Goal: Information Seeking & Learning: Stay updated

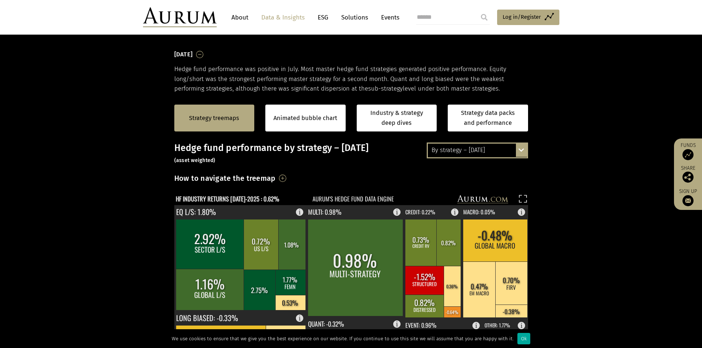
scroll to position [111, 0]
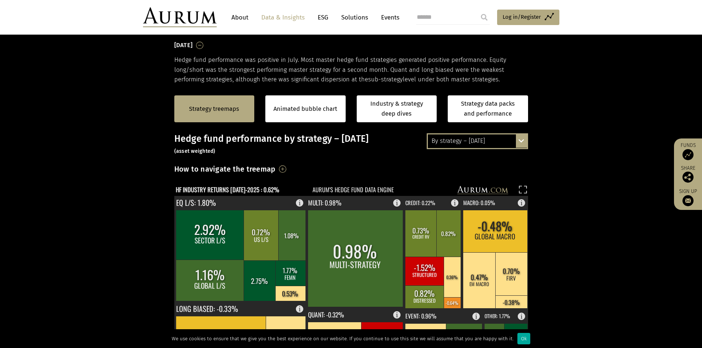
click at [494, 142] on div "By strategy – [DATE]" at bounding box center [477, 141] width 99 height 13
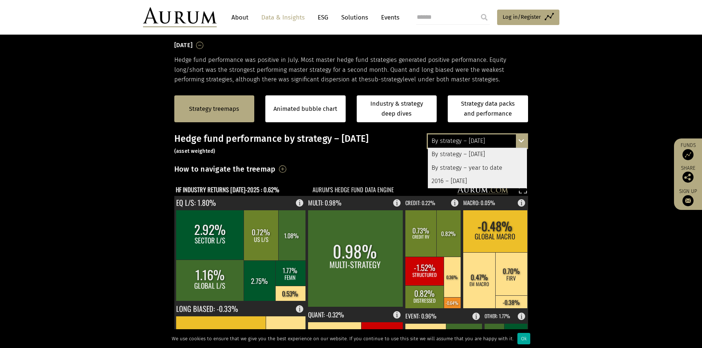
click at [488, 180] on div "2016 – [DATE]" at bounding box center [477, 181] width 99 height 13
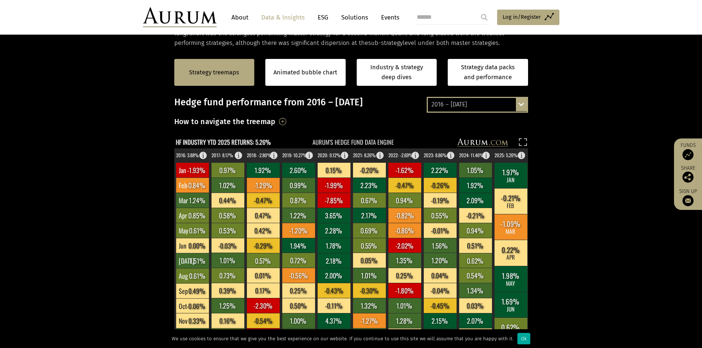
scroll to position [148, 0]
drag, startPoint x: 516, startPoint y: 103, endPoint x: 514, endPoint y: 107, distance: 4.8
click at [516, 103] on div "2016 – July 2025 By strategy – July 2025 By strategy – year to date 2016 – July…" at bounding box center [477, 104] width 101 height 15
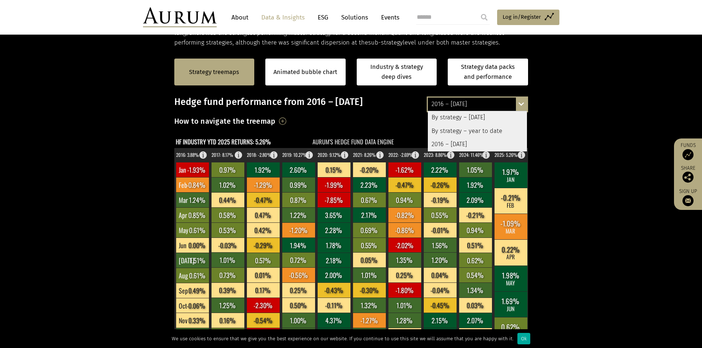
click at [491, 119] on div "By strategy – [DATE]" at bounding box center [477, 117] width 99 height 13
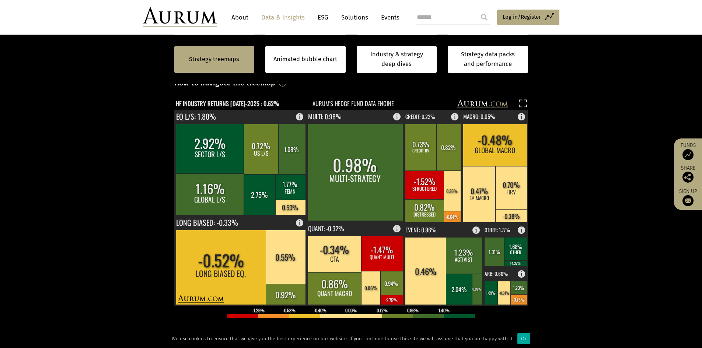
scroll to position [184, 0]
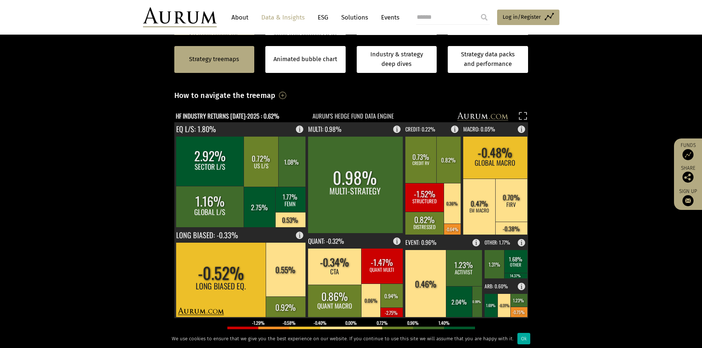
scroll to position [184, 0]
